Goal: Navigation & Orientation: Find specific page/section

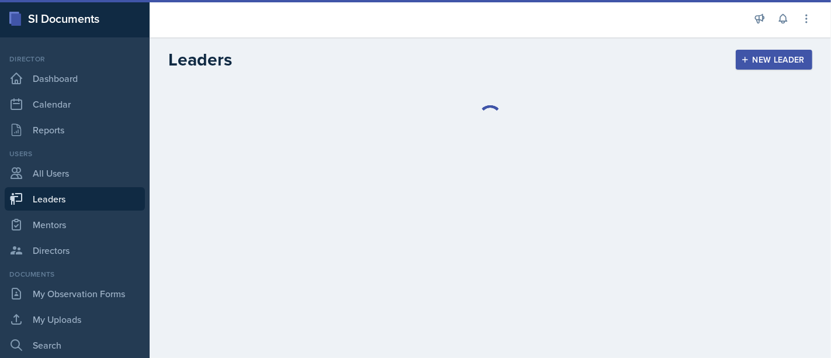
select select "bdbdfbaf-c718-4aa5-b012-4cb80b46367a"
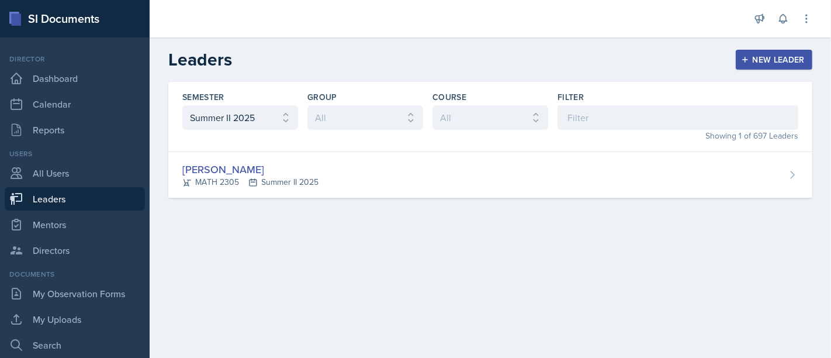
click at [42, 196] on link "Leaders" at bounding box center [75, 198] width 140 height 23
click at [286, 119] on select "All Summer II 2025 Summer I 2025 Spring 2025 Fall 2024 Summer II 2024 Summer I …" at bounding box center [240, 117] width 116 height 25
click at [286, 116] on select "All Summer II 2025 Summer I 2025 Spring 2025 Fall 2024 Summer II 2024 Summer I …" at bounding box center [240, 117] width 116 height 25
click at [82, 85] on link "Dashboard" at bounding box center [75, 78] width 140 height 23
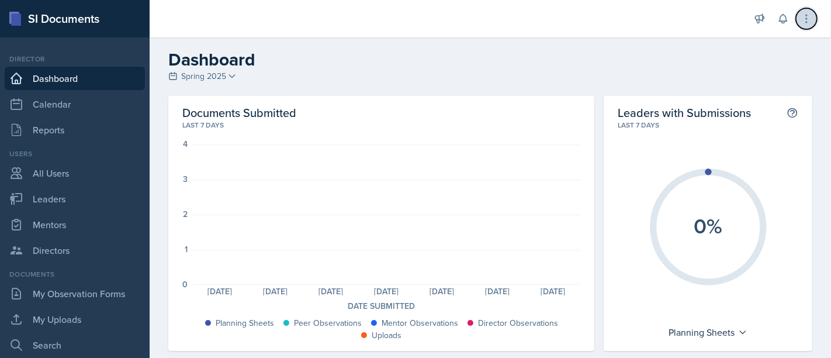
click at [808, 26] on button at bounding box center [806, 18] width 21 height 21
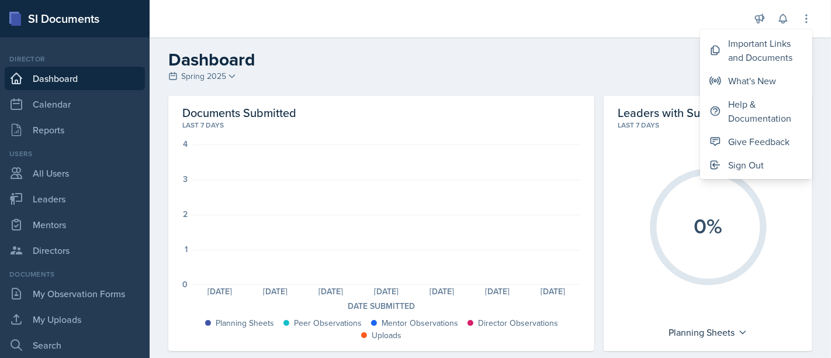
click at [586, 68] on h2 "Dashboard" at bounding box center [490, 59] width 644 height 21
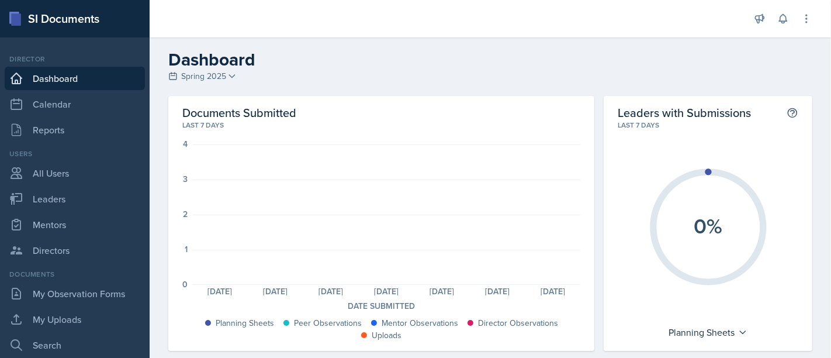
click at [83, 77] on link "Dashboard" at bounding box center [75, 78] width 140 height 23
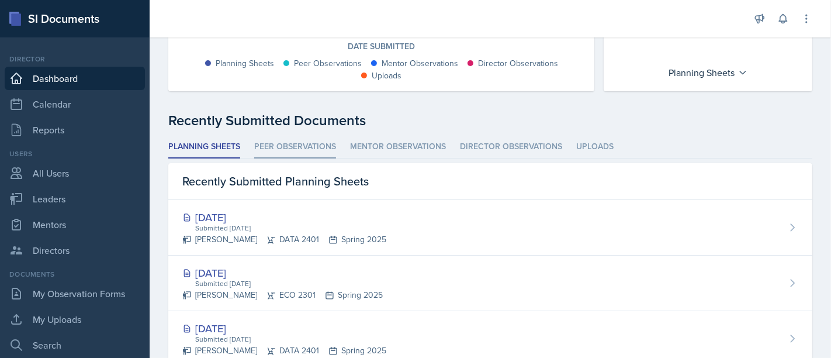
click at [303, 140] on li "Peer Observations" at bounding box center [295, 147] width 82 height 23
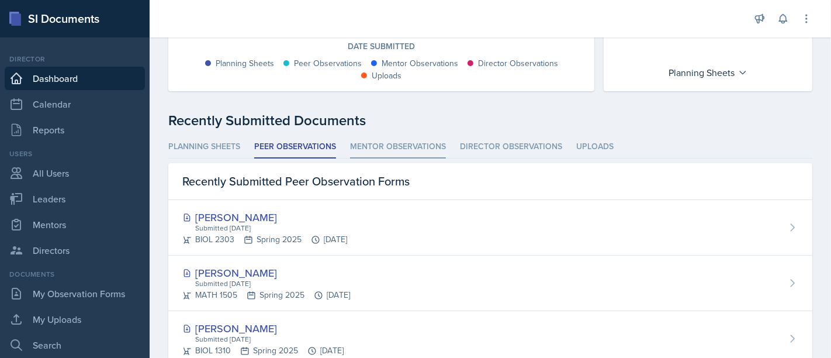
click at [361, 141] on li "Mentor Observations" at bounding box center [398, 147] width 96 height 23
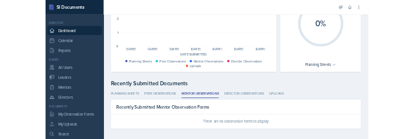
scroll to position [0, 0]
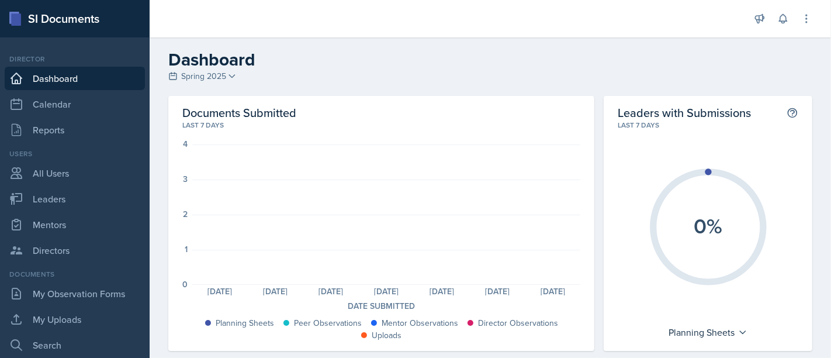
click at [72, 89] on link "Dashboard" at bounding box center [75, 78] width 140 height 23
